Goal: Information Seeking & Learning: Learn about a topic

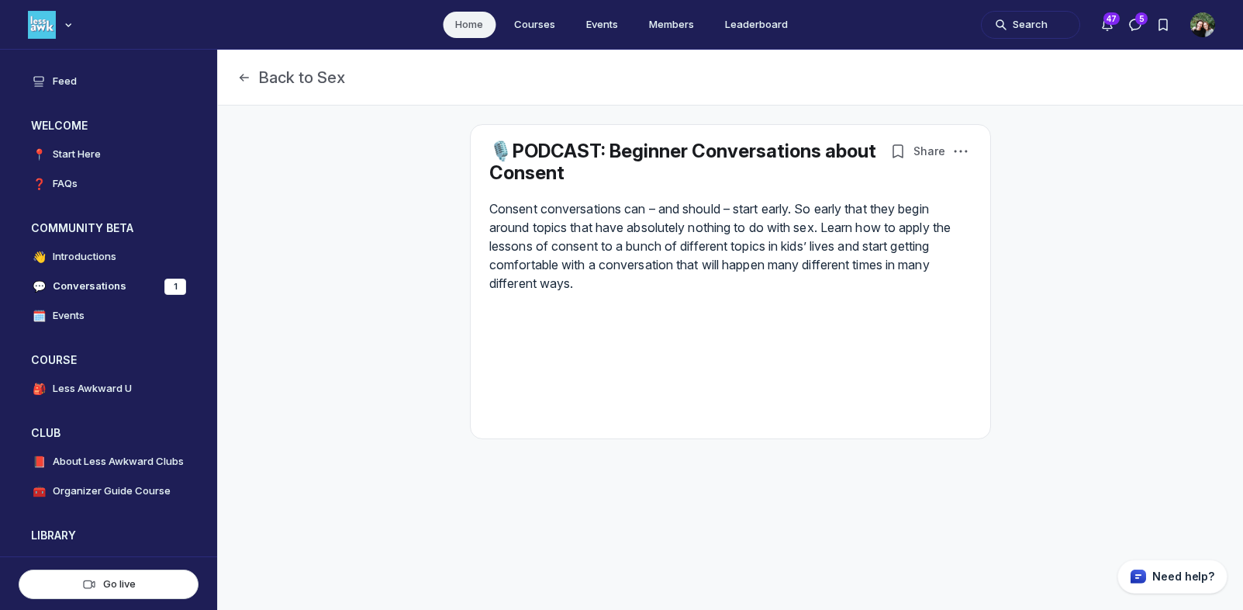
scroll to position [4238, 2970]
click at [1017, 21] on button "Search" at bounding box center [1030, 25] width 99 height 28
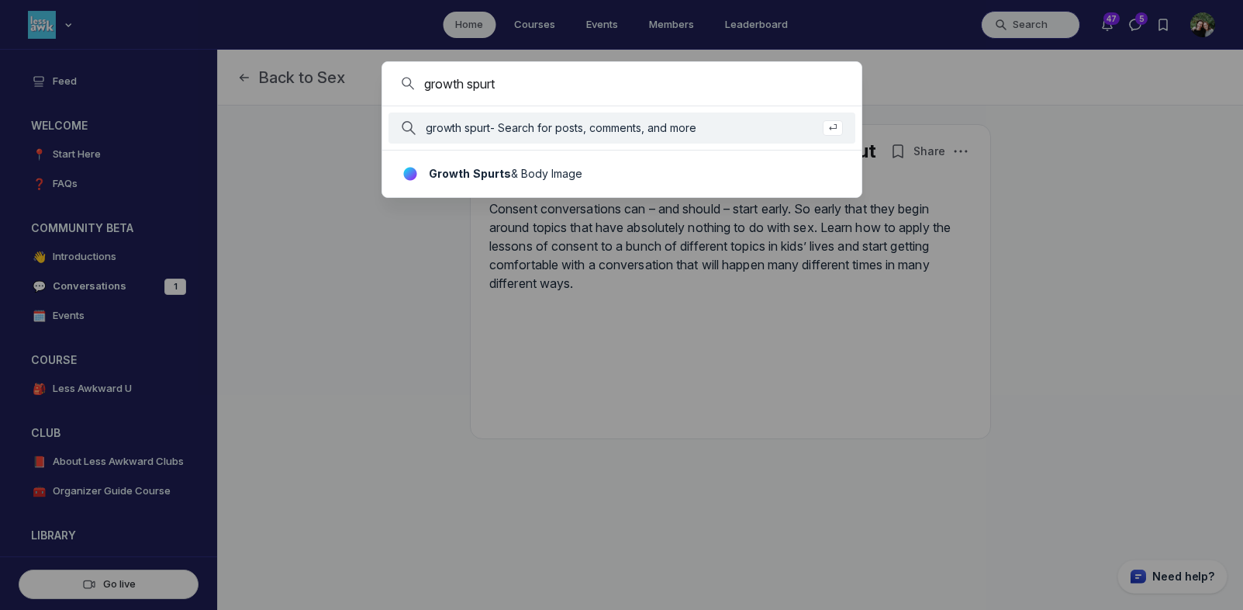
type input "growth spurt"
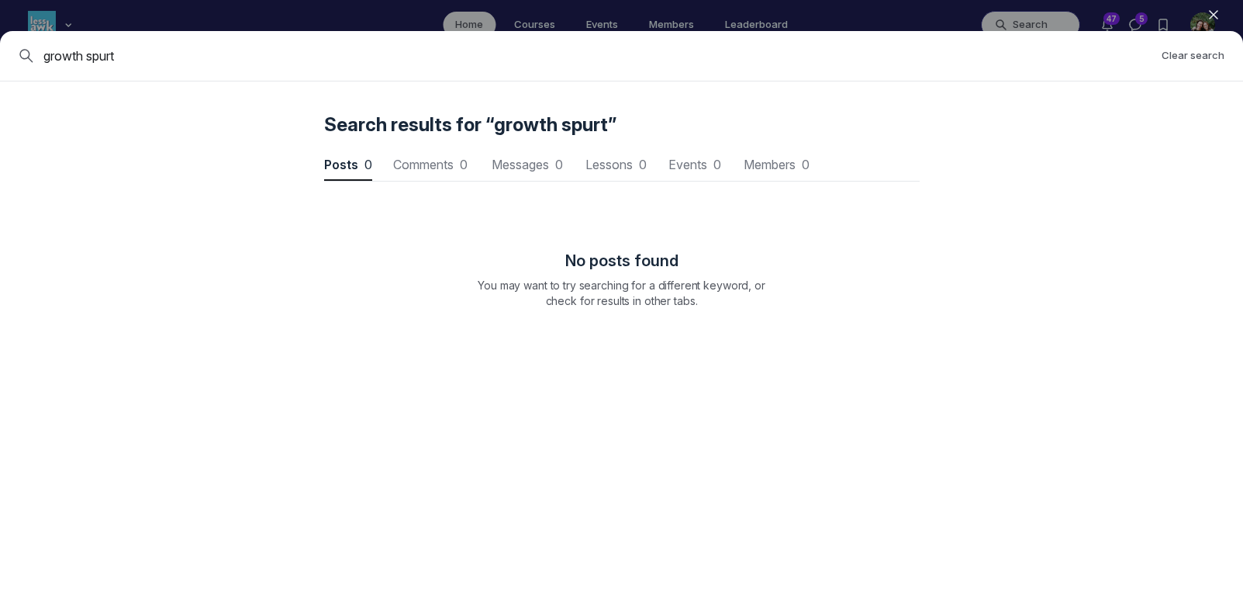
scroll to position [2099, 4673]
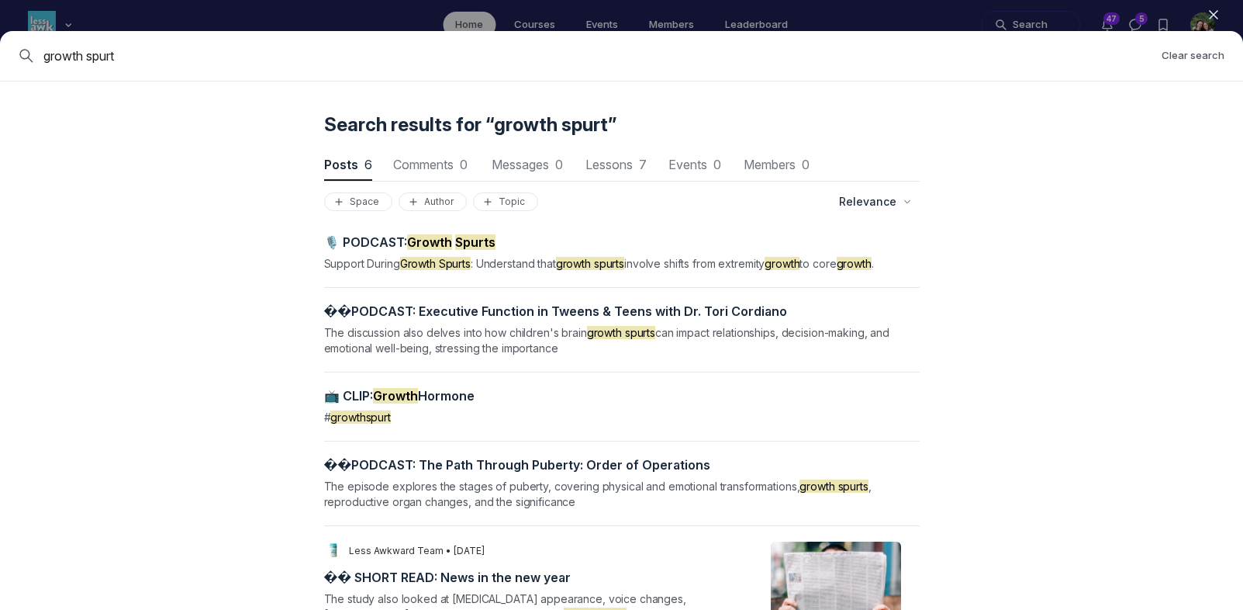
click at [693, 266] on span "Support During Growth Spurts : Understand that growth spurts involve shifts fro…" at bounding box center [599, 263] width 550 height 13
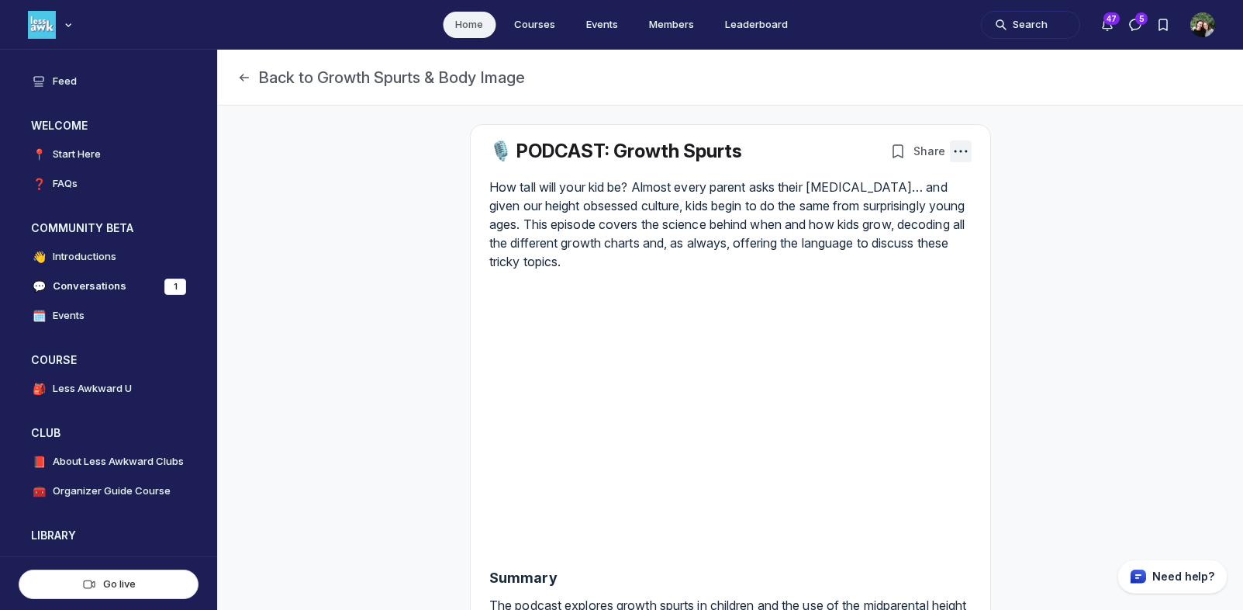
click at [965, 152] on icon "Post actions" at bounding box center [961, 151] width 16 height 16
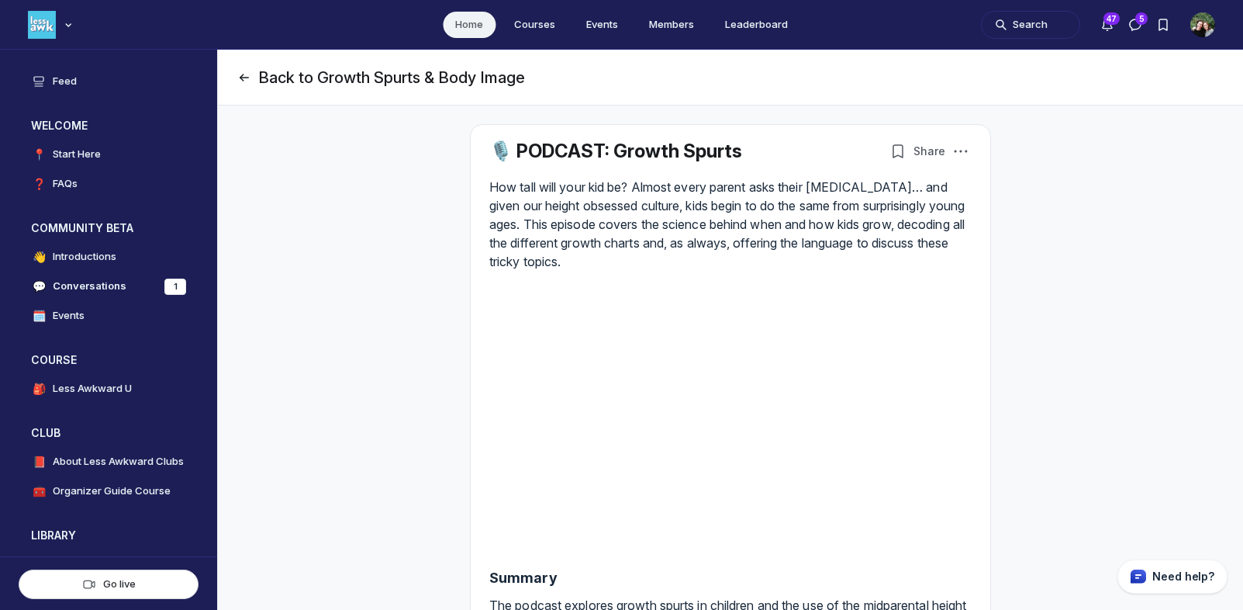
click at [294, 75] on button "Back to Growth Spurts & Body Image" at bounding box center [381, 78] width 288 height 22
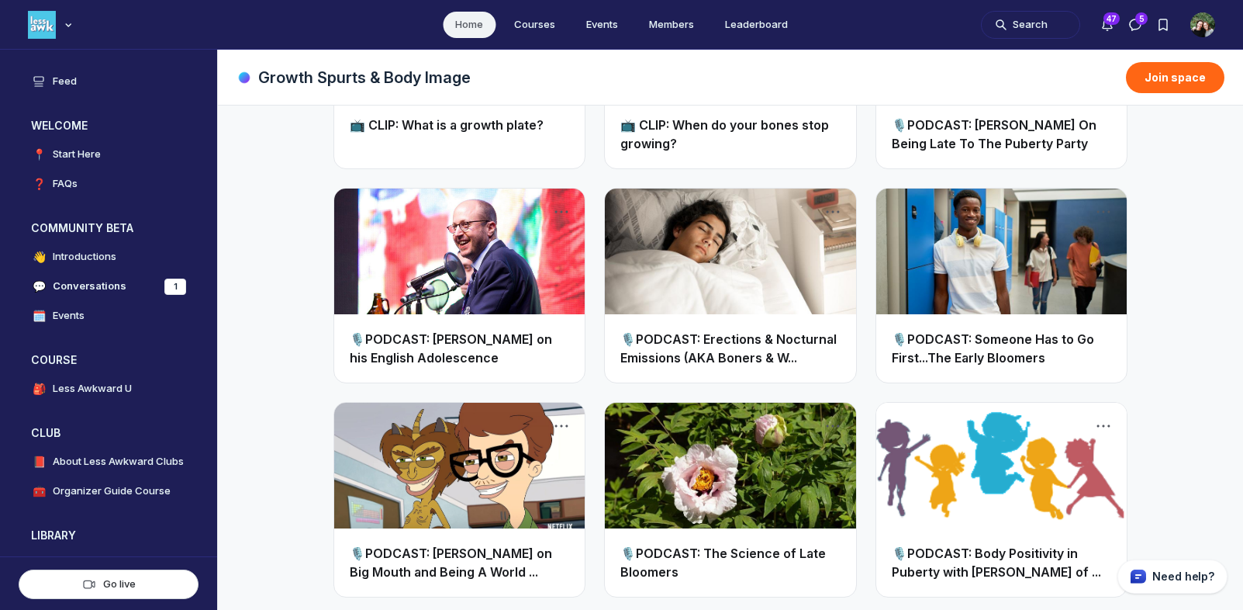
scroll to position [1016, 0]
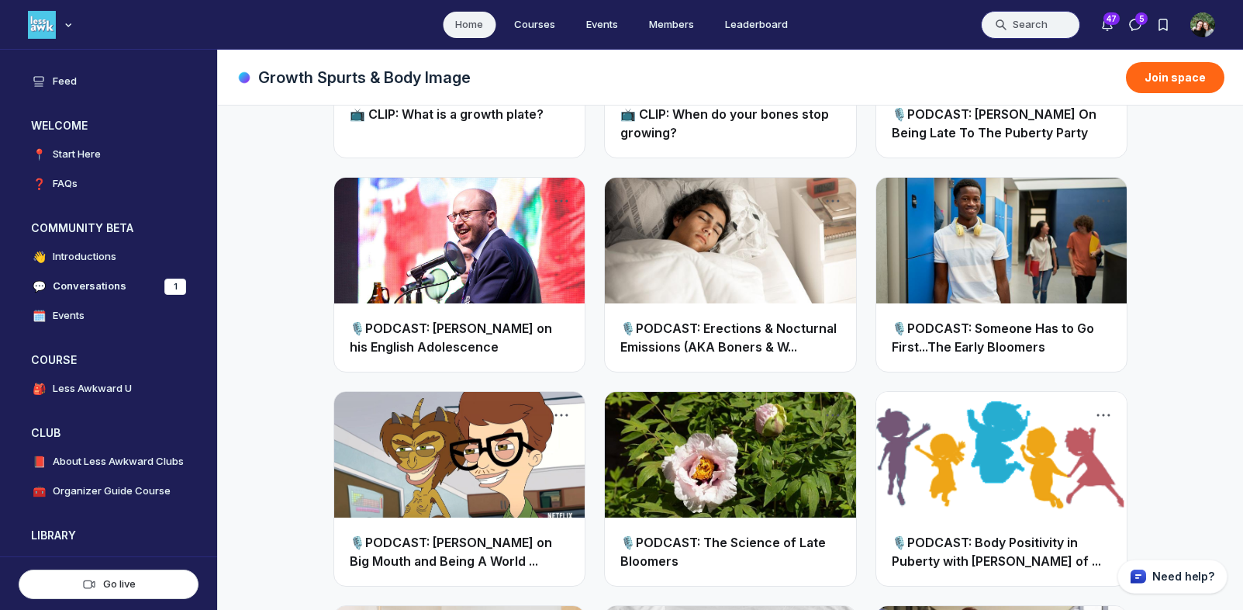
click at [1026, 23] on button "Search" at bounding box center [1030, 25] width 99 height 28
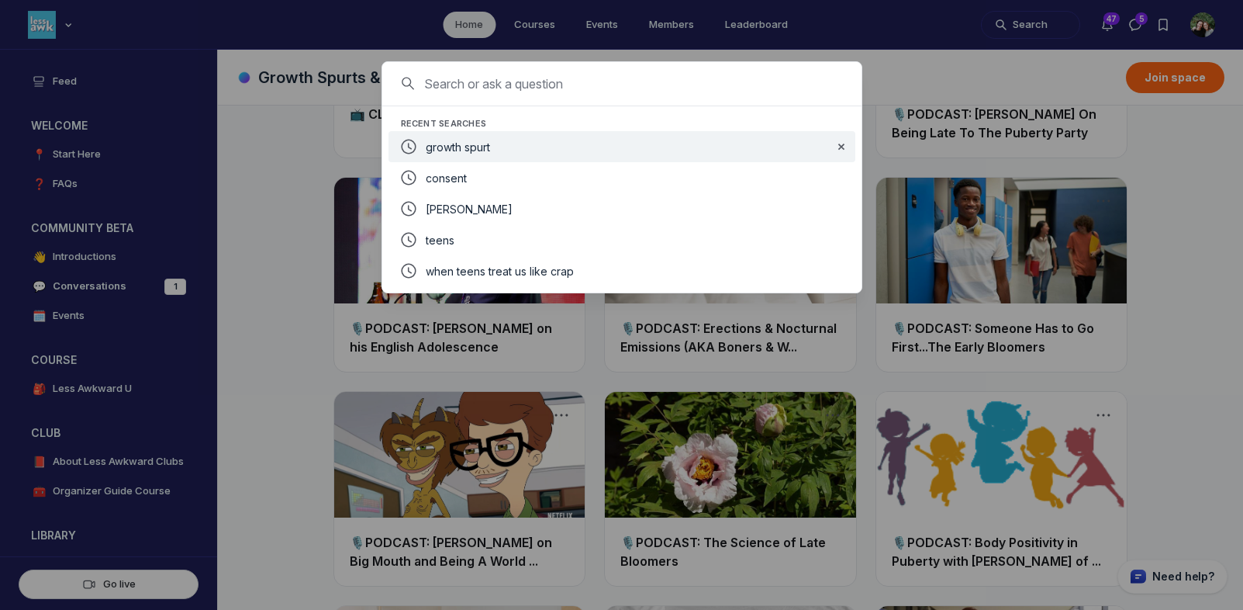
click at [603, 143] on div "growth spurt" at bounding box center [623, 146] width 395 height 19
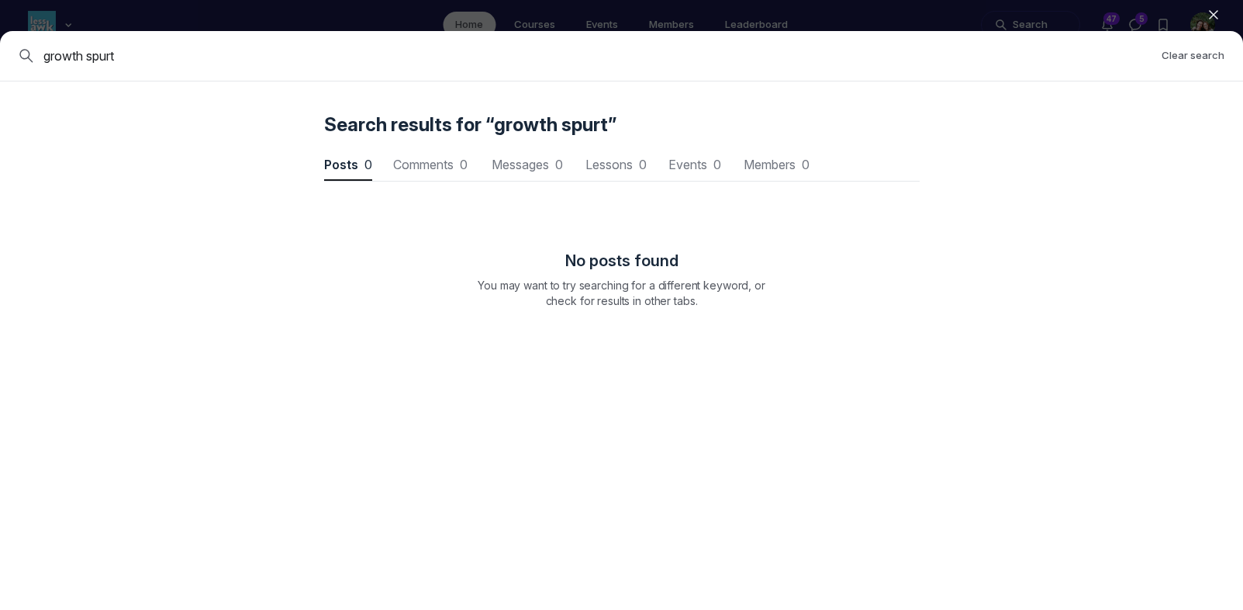
scroll to position [2099, 4673]
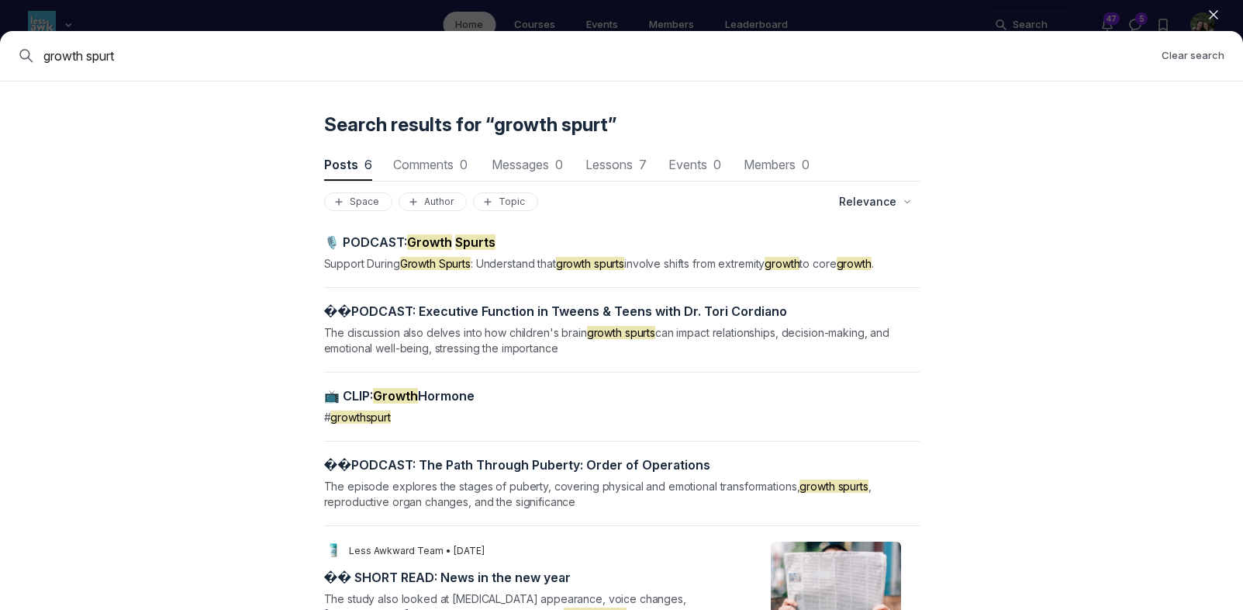
click at [530, 463] on span "� � ️ P O D C A S T : T h e P a t h T h r o u g h P u b e r t y : O r d e r o f…" at bounding box center [517, 465] width 387 height 16
